Goal: Complete application form

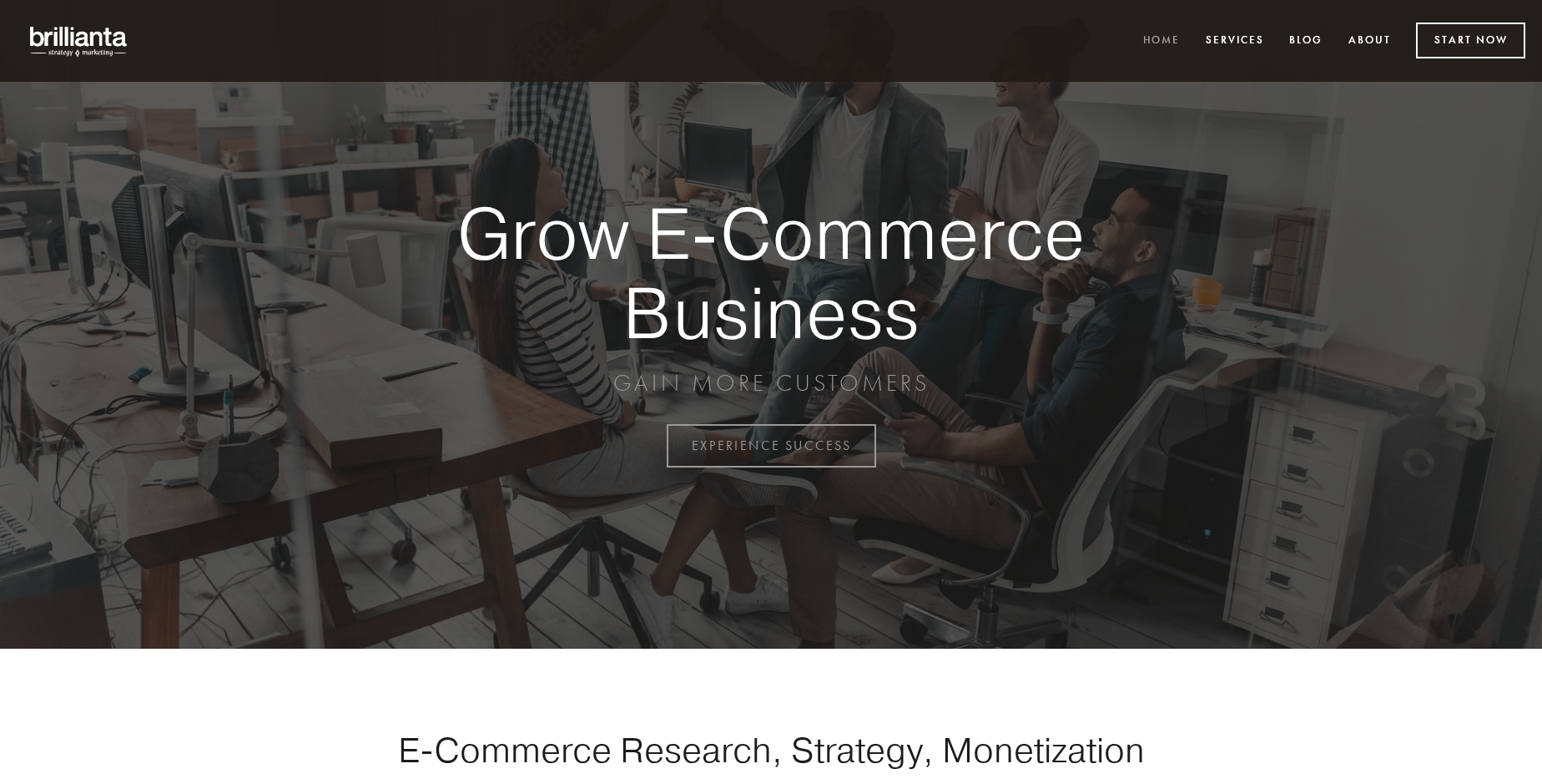
scroll to position [4375, 0]
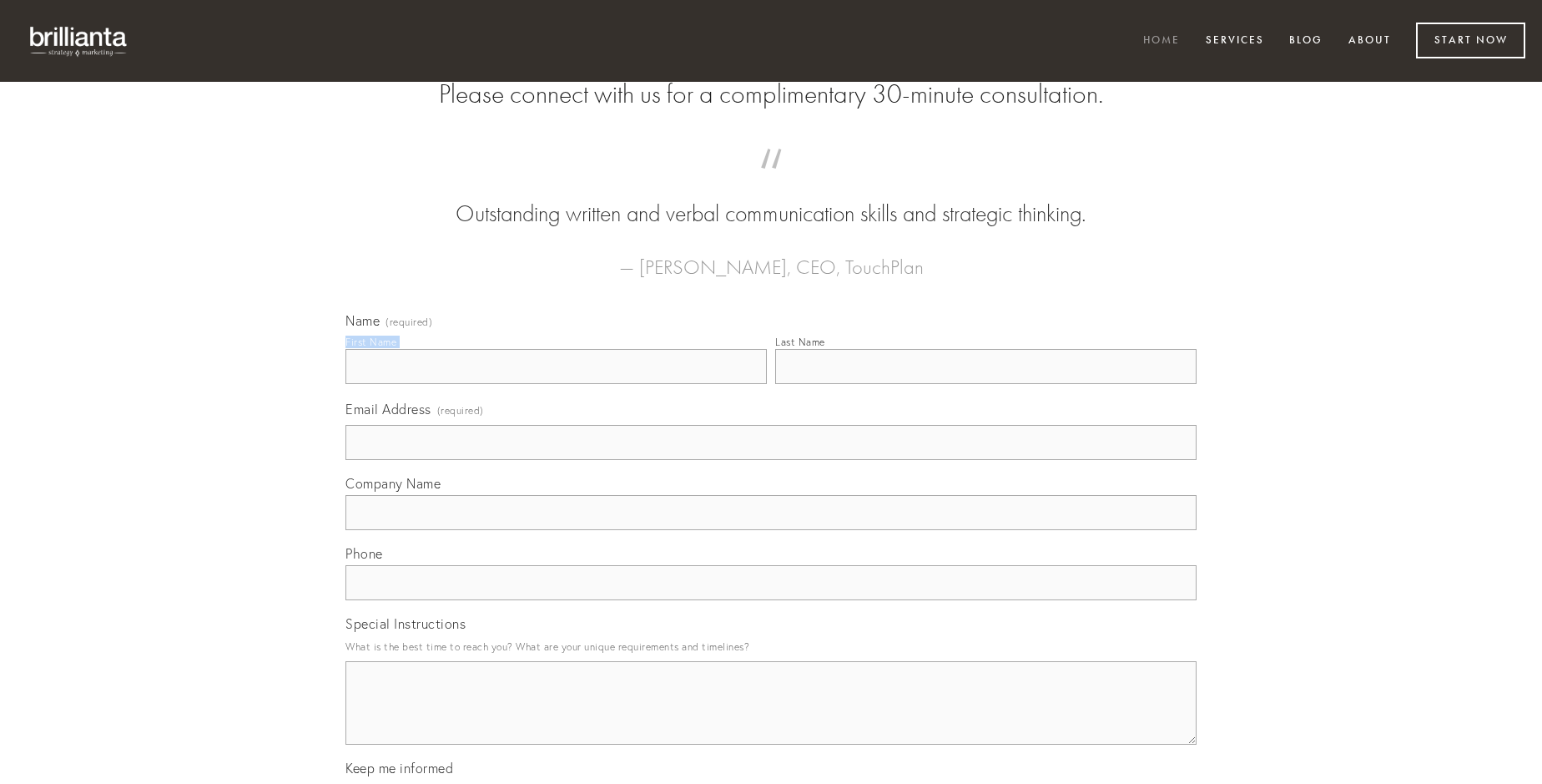
type input "[PERSON_NAME]"
click at [986, 384] on input "Last Name" at bounding box center [987, 366] width 422 height 35
type input "[PERSON_NAME]"
click at [771, 460] on input "Email Address (required)" at bounding box center [771, 441] width 851 height 35
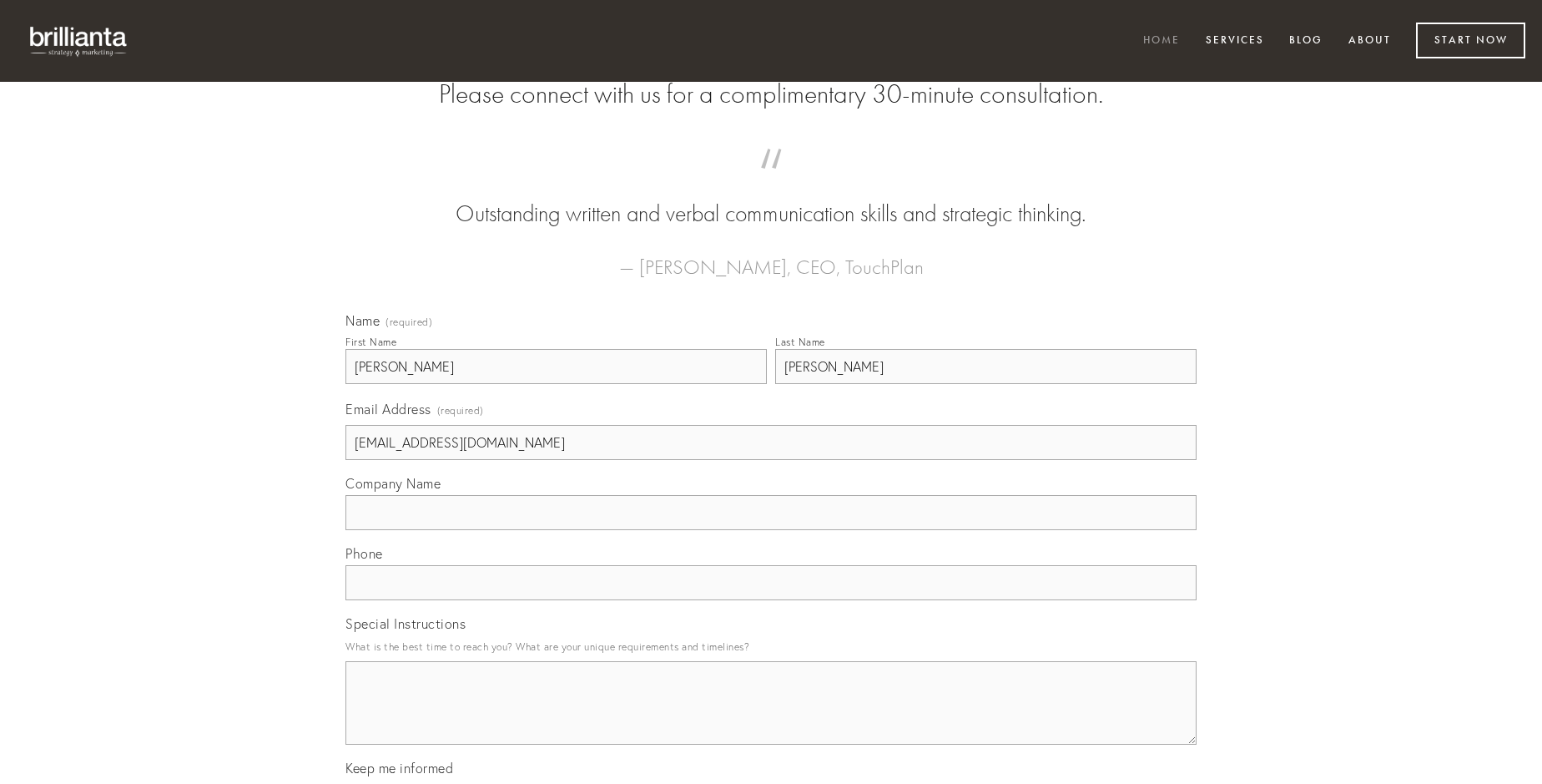
type input "[EMAIL_ADDRESS][DOMAIN_NAME]"
click at [771, 530] on input "Company Name" at bounding box center [771, 512] width 851 height 35
type input "argumentum"
click at [771, 600] on input "text" at bounding box center [771, 582] width 851 height 35
click at [771, 717] on textarea "Special Instructions" at bounding box center [771, 702] width 851 height 84
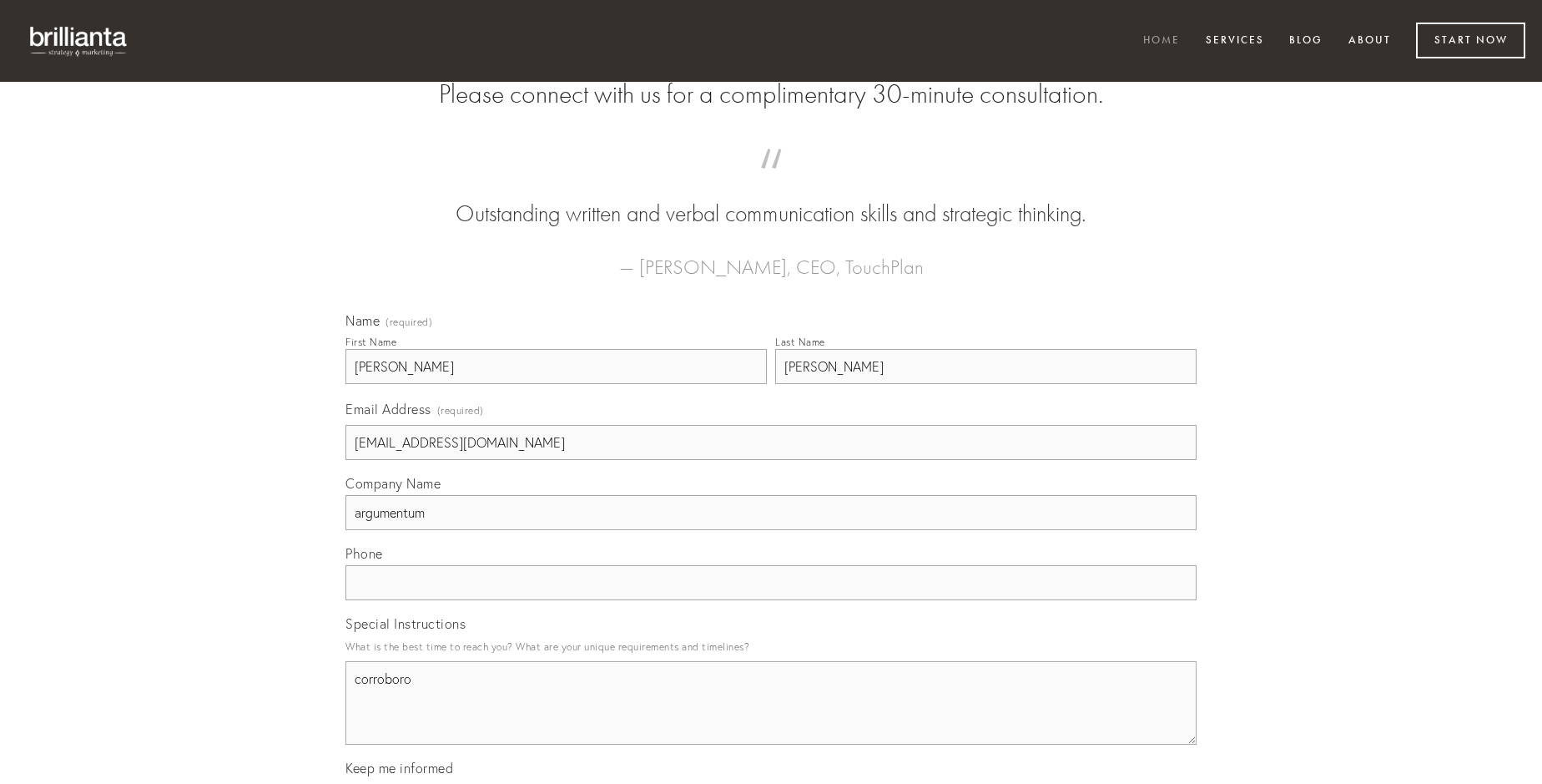
type textarea "corroboro"
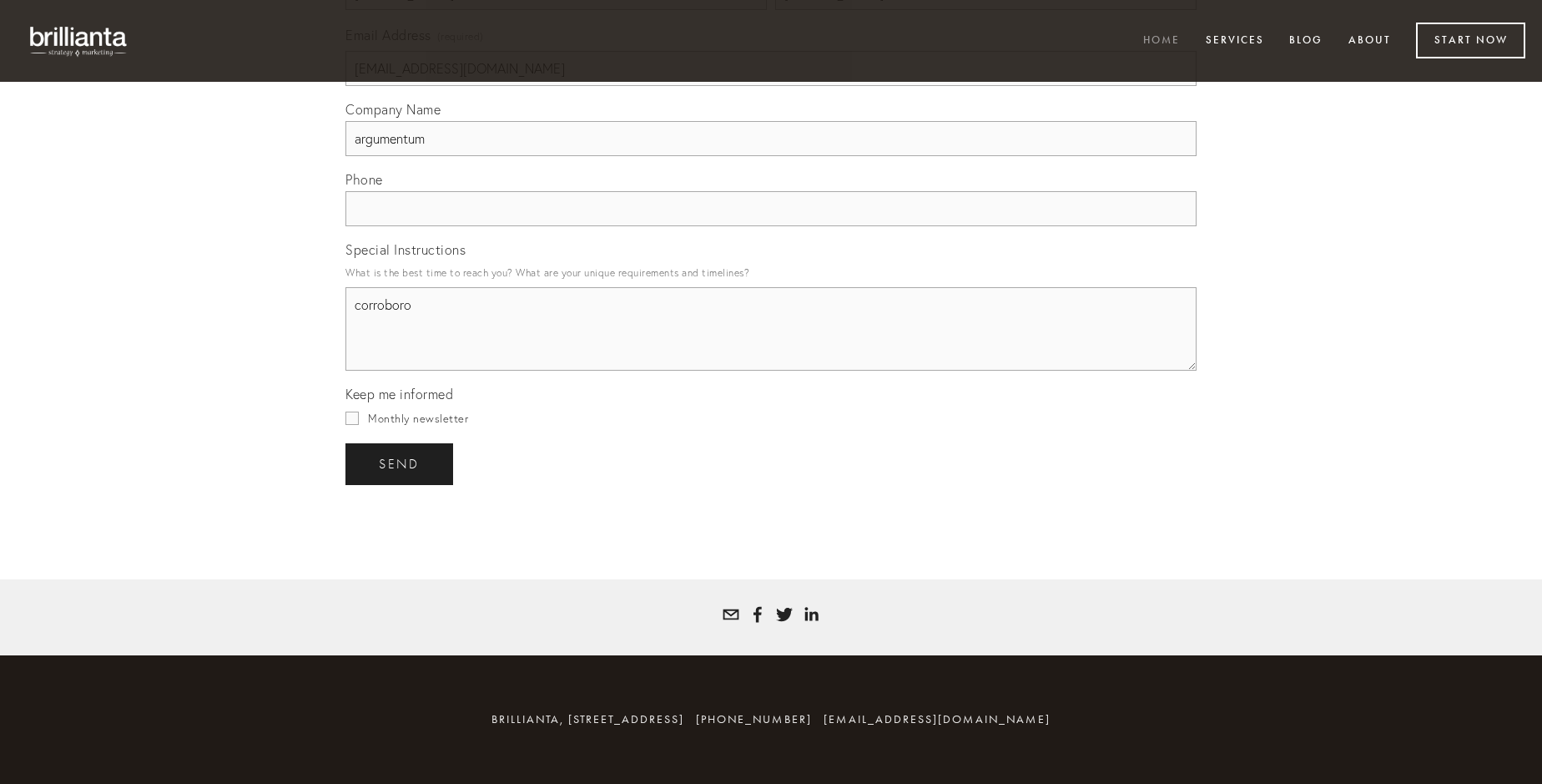
click at [401, 463] on span "send" at bounding box center [399, 464] width 40 height 15
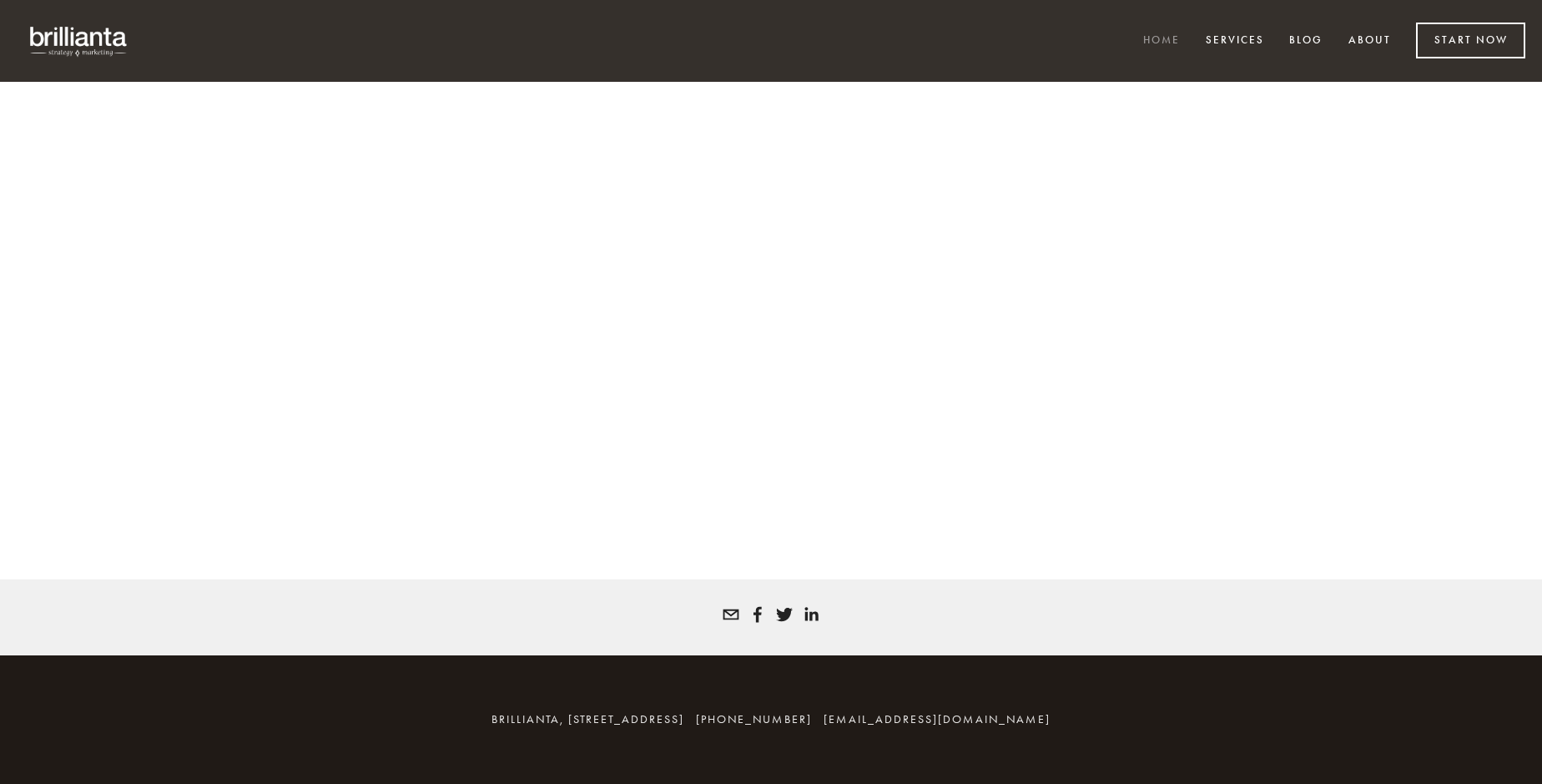
scroll to position [4352, 0]
